Goal: Information Seeking & Learning: Check status

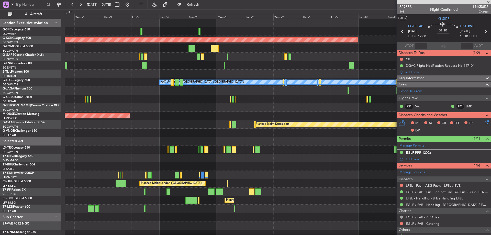
click at [59, 62] on div "AOG Maint [GEOGRAPHIC_DATA] (Ataturk) Planned Maint Windsor Locks ([PERSON_NAME…" at bounding box center [245, 122] width 491 height 226
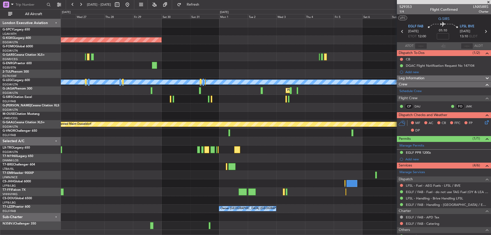
click at [130, 145] on div at bounding box center [275, 141] width 429 height 8
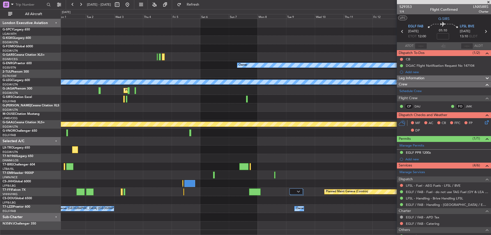
click at [72, 141] on div at bounding box center [275, 141] width 429 height 8
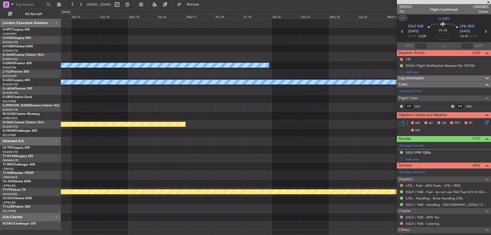
click at [104, 154] on div at bounding box center [275, 158] width 429 height 8
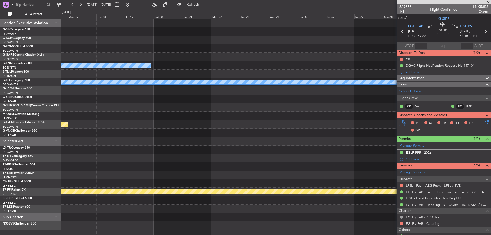
click at [169, 132] on div "Owner A/C Unavailable [GEOGRAPHIC_DATA] ([GEOGRAPHIC_DATA]) Planned [GEOGRAPHIC…" at bounding box center [275, 124] width 429 height 211
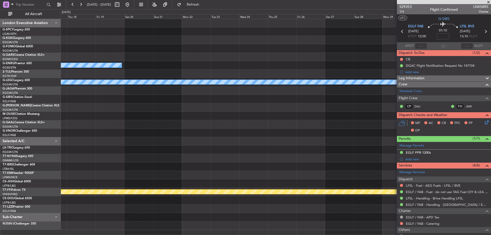
click at [324, 120] on div "Owner A/C Unavailable [GEOGRAPHIC_DATA] ([GEOGRAPHIC_DATA]) Planned [GEOGRAPHIC…" at bounding box center [275, 124] width 429 height 211
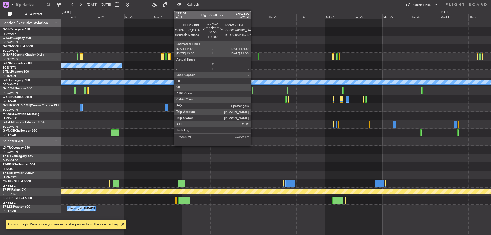
click at [253, 92] on div at bounding box center [252, 90] width 1 height 7
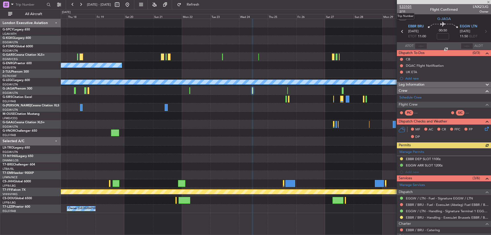
click at [405, 6] on span "533101" at bounding box center [405, 6] width 12 height 5
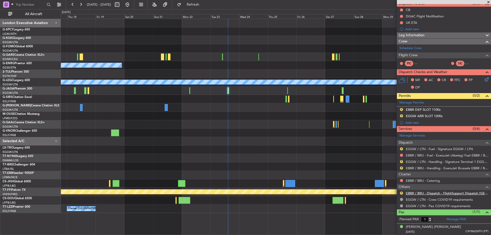
click at [469, 194] on link "EBBR / BRU - Dispatch - FlightSupport Dispatch [GEOGRAPHIC_DATA]" at bounding box center [446, 193] width 83 height 4
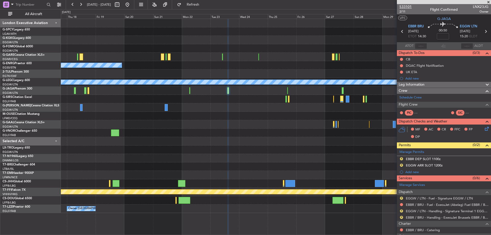
click at [408, 6] on span "533101" at bounding box center [405, 6] width 12 height 5
click at [304, 158] on div at bounding box center [275, 158] width 429 height 8
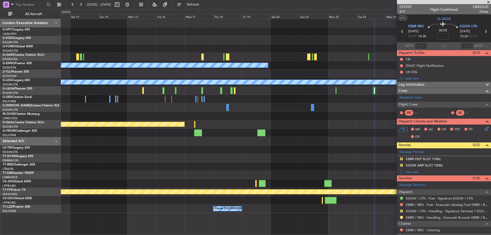
click at [435, 180] on fb-app "[DATE] - [DATE] Refresh Quick Links All Aircraft Owner A/C Unavailable [GEOGRAP…" at bounding box center [245, 119] width 491 height 231
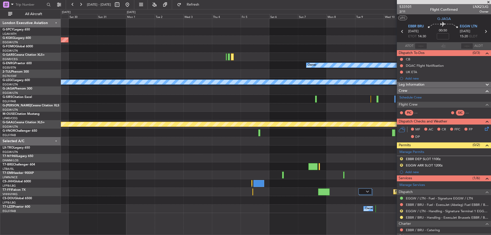
click at [319, 161] on div "AOG Maint [GEOGRAPHIC_DATA] (Ataturk) Owner A/C Unavailable [GEOGRAPHIC_DATA] (…" at bounding box center [275, 116] width 429 height 194
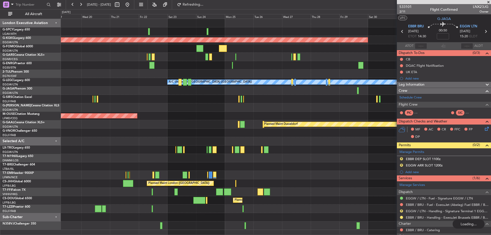
click at [156, 136] on div "Planned Maint London ([GEOGRAPHIC_DATA])" at bounding box center [275, 133] width 429 height 8
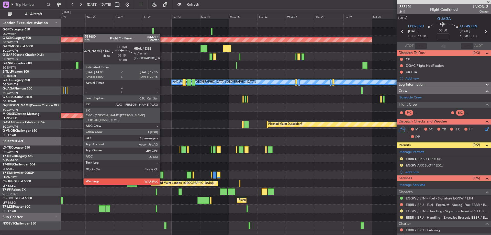
click at [162, 175] on div at bounding box center [161, 174] width 4 height 7
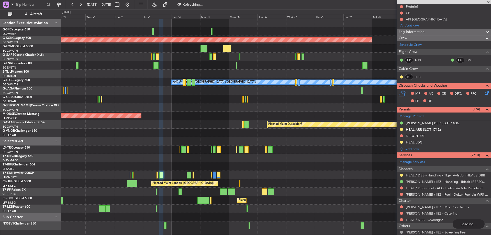
scroll to position [99, 0]
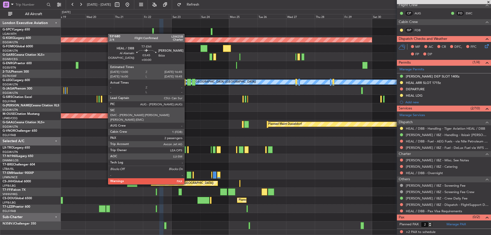
click at [186, 174] on div at bounding box center [188, 174] width 5 height 7
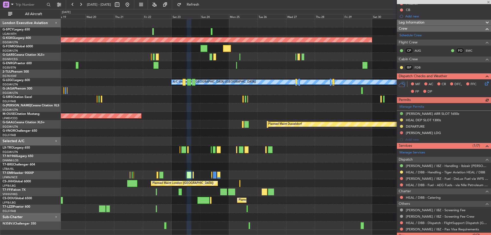
scroll to position [80, 0]
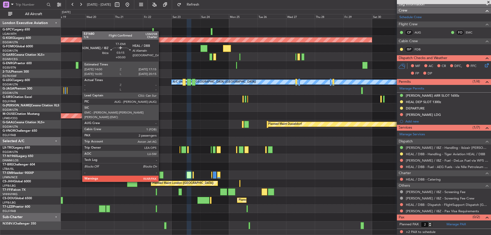
click at [160, 172] on div at bounding box center [161, 174] width 4 height 7
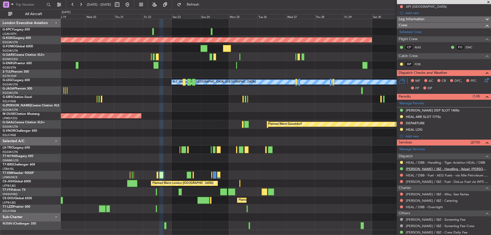
scroll to position [99, 0]
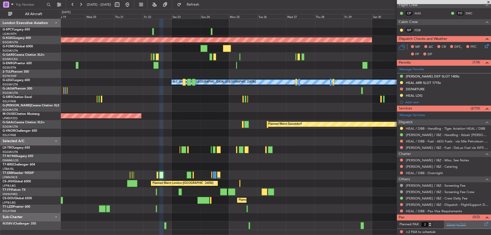
click at [449, 227] on div "Manage PAX" at bounding box center [467, 224] width 47 height 8
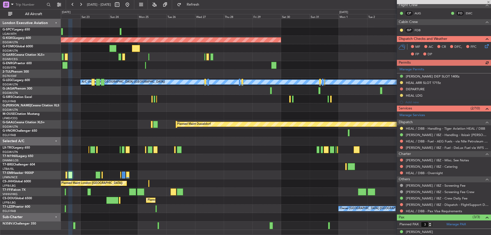
click at [83, 62] on div "Owner" at bounding box center [275, 65] width 429 height 8
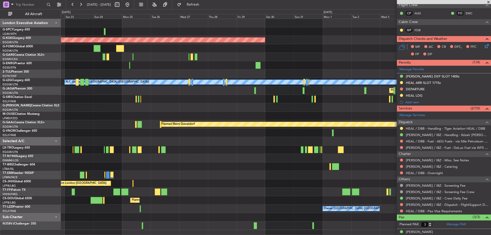
click at [190, 153] on div at bounding box center [275, 149] width 429 height 8
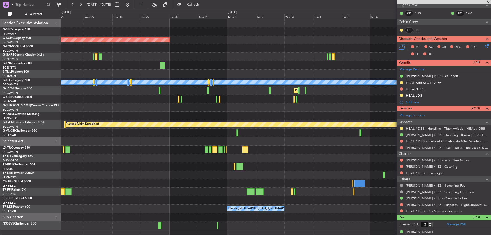
click at [73, 116] on div "AOG Maint [GEOGRAPHIC_DATA] (Ataturk) Owner A/C Unavailable [GEOGRAPHIC_DATA] (…" at bounding box center [275, 124] width 429 height 211
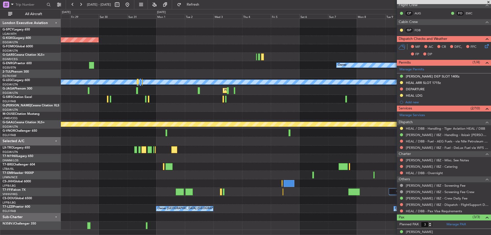
click at [119, 158] on div "AOG Maint [GEOGRAPHIC_DATA] (Ataturk) Owner A/C Unavailable [GEOGRAPHIC_DATA] (…" at bounding box center [275, 124] width 429 height 211
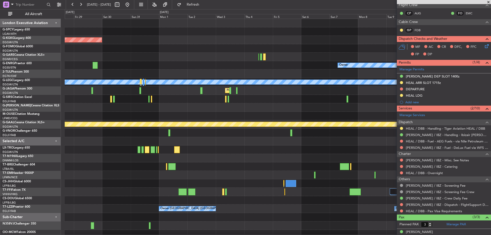
scroll to position [0, 0]
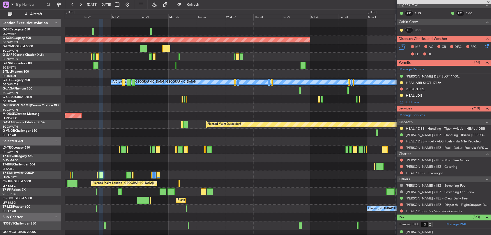
click at [333, 160] on div "AOG Maint [GEOGRAPHIC_DATA] (Ataturk) Planned Maint Windsor Locks ([PERSON_NAME…" at bounding box center [278, 128] width 426 height 219
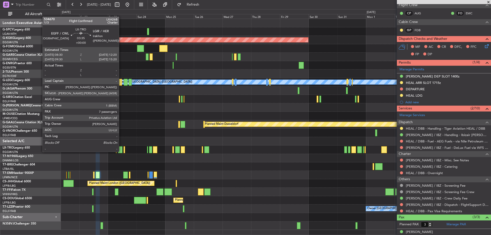
click at [121, 151] on div at bounding box center [120, 149] width 5 height 7
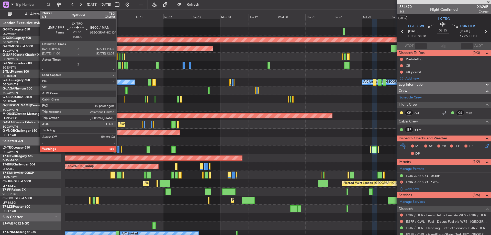
click at [119, 148] on div at bounding box center [118, 149] width 3 height 7
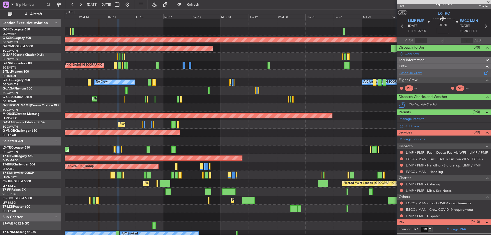
scroll to position [10, 0]
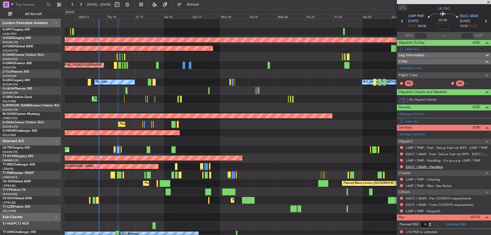
click at [431, 168] on link "EGCC / MAN - Handling" at bounding box center [423, 167] width 37 height 4
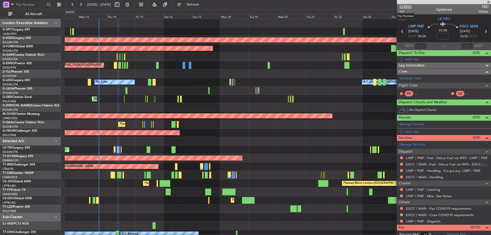
click at [404, 6] on span "534925" at bounding box center [405, 6] width 12 height 5
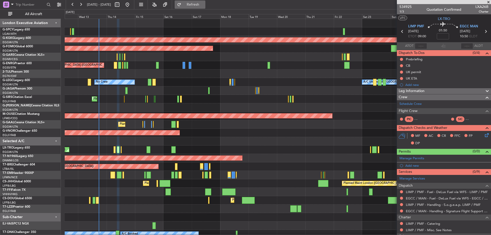
click at [204, 3] on span "Refresh" at bounding box center [192, 5] width 21 height 4
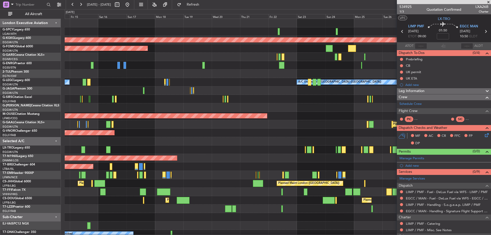
click at [125, 167] on div "Planned Maint Warsaw ([GEOGRAPHIC_DATA])" at bounding box center [278, 166] width 426 height 8
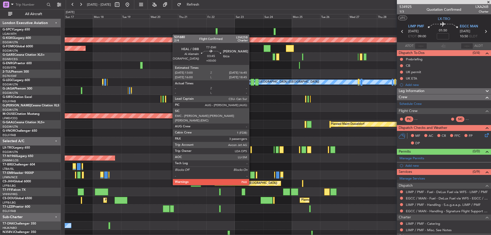
click at [251, 175] on div at bounding box center [252, 174] width 5 height 7
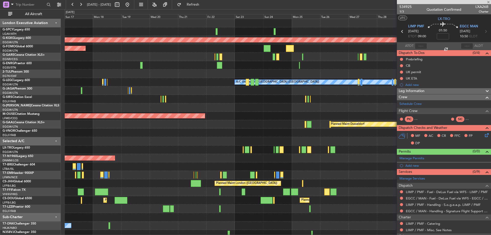
type input "3"
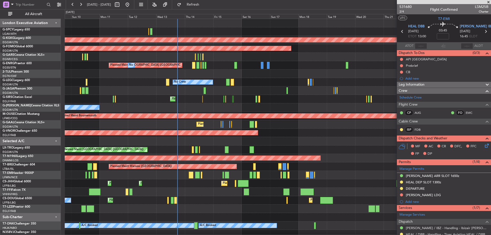
click at [342, 98] on div "AOG Maint [GEOGRAPHIC_DATA] (Ataturk) Planned Maint Windsor Locks ([PERSON_NAME…" at bounding box center [278, 128] width 426 height 219
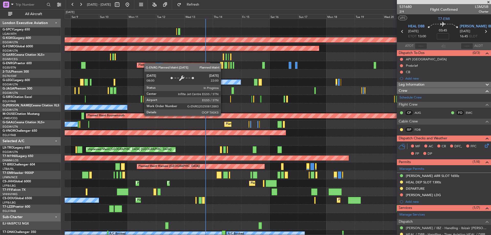
click at [147, 63] on div "AOG Maint [GEOGRAPHIC_DATA] (Ataturk) Planned Maint Windsor Locks ([PERSON_NAME…" at bounding box center [278, 133] width 426 height 228
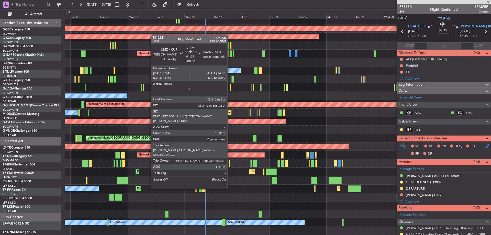
scroll to position [11, 0]
